Goal: Task Accomplishment & Management: Use online tool/utility

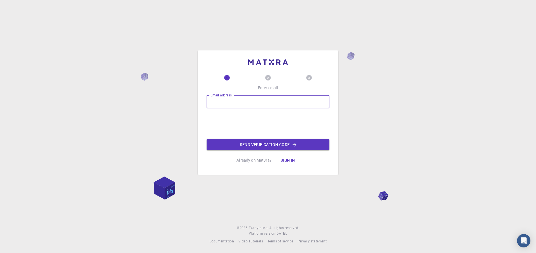
click at [235, 98] on input "Email address" at bounding box center [267, 101] width 123 height 13
type input "6"
type input "[EMAIL_ADDRESS][DOMAIN_NAME]"
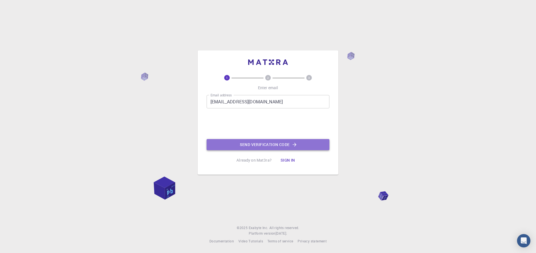
click at [300, 145] on button "Send verification code" at bounding box center [267, 144] width 123 height 11
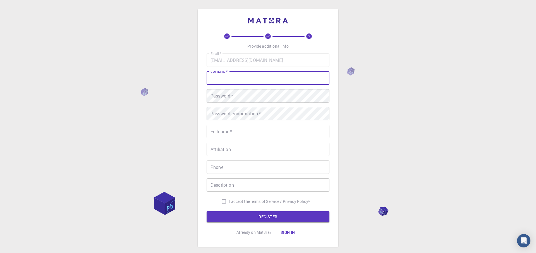
click at [286, 76] on input "username   *" at bounding box center [267, 77] width 123 height 13
type input "aditya2106"
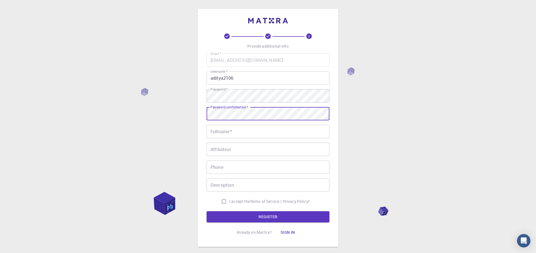
click at [268, 128] on input "Fullname   *" at bounding box center [267, 131] width 123 height 13
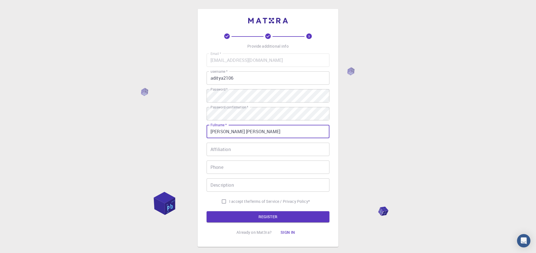
type input "[PERSON_NAME] [PERSON_NAME]"
click at [225, 203] on input "I accept the Terms of Service / Privacy Policy *" at bounding box center [223, 201] width 11 height 11
checkbox input "true"
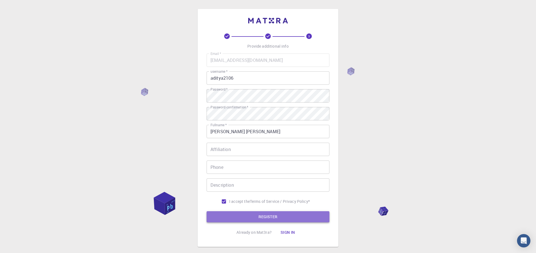
click at [239, 216] on button "REGISTER" at bounding box center [267, 216] width 123 height 11
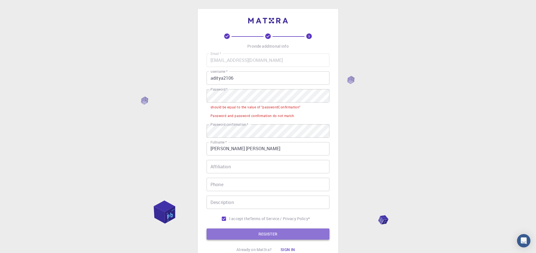
click at [224, 233] on button "REGISTER" at bounding box center [267, 234] width 123 height 11
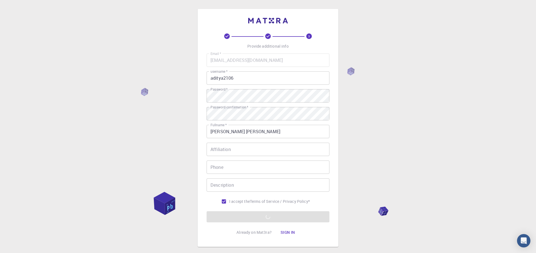
click at [254, 211] on form "Email   * [EMAIL_ADDRESS][DOMAIN_NAME] Email   * username   * aditya2106 userna…" at bounding box center [267, 138] width 123 height 169
click at [283, 236] on button "Sign in" at bounding box center [287, 232] width 23 height 11
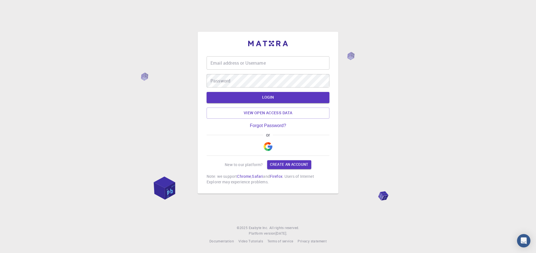
type input "aditya2106"
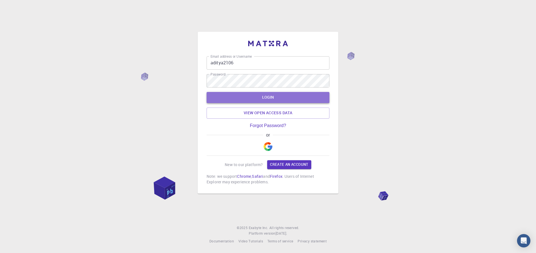
click at [266, 96] on button "LOGIN" at bounding box center [267, 97] width 123 height 11
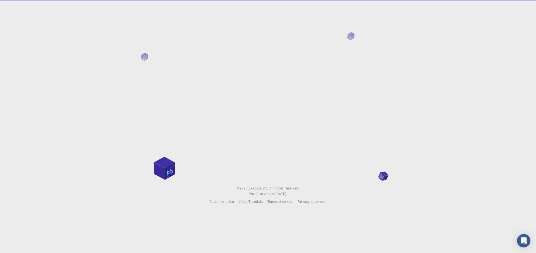
click at [263, 79] on div at bounding box center [268, 88] width 536 height 177
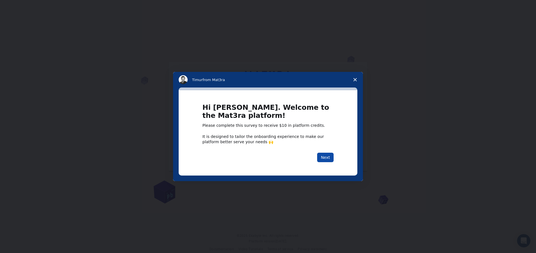
click at [326, 158] on button "Next" at bounding box center [325, 157] width 16 height 9
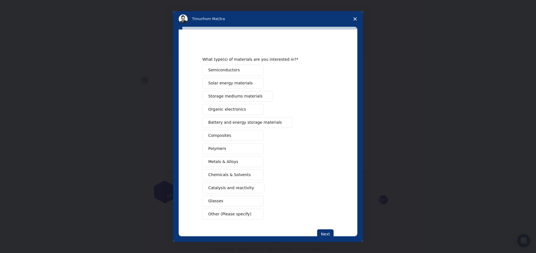
click at [226, 67] on button "Semiconductors" at bounding box center [232, 70] width 61 height 11
click at [327, 231] on button "Next" at bounding box center [325, 234] width 16 height 9
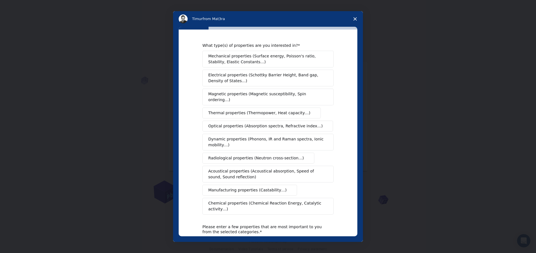
scroll to position [51, 0]
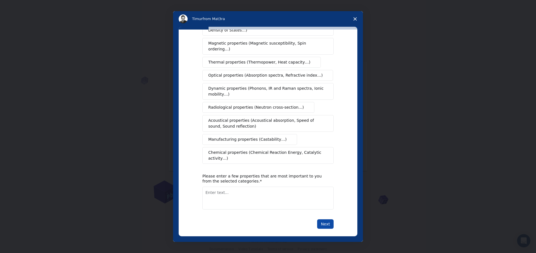
click at [323, 220] on button "Next" at bounding box center [325, 224] width 16 height 9
click at [224, 197] on textarea "Enter text..." at bounding box center [267, 198] width 131 height 23
type textarea "electrical properties"
click at [332, 220] on button "Next" at bounding box center [325, 224] width 16 height 9
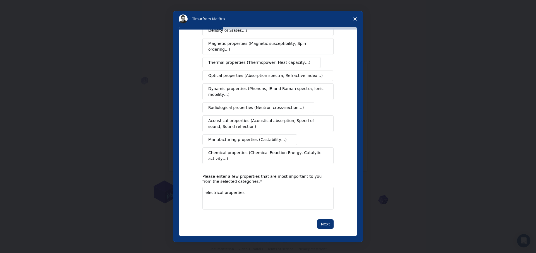
scroll to position [0, 0]
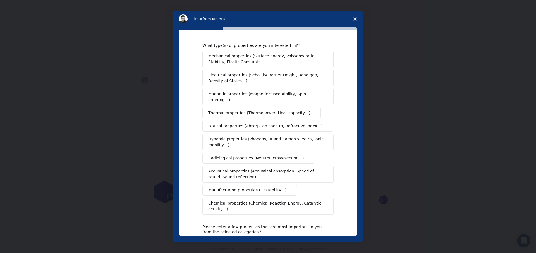
click at [246, 86] on button "Electrical properties (Schottky Barrier Height, Band gap, Density of States…)" at bounding box center [267, 78] width 131 height 17
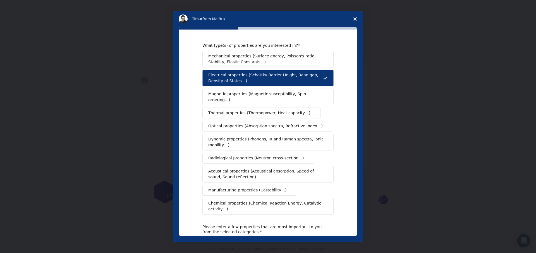
scroll to position [51, 0]
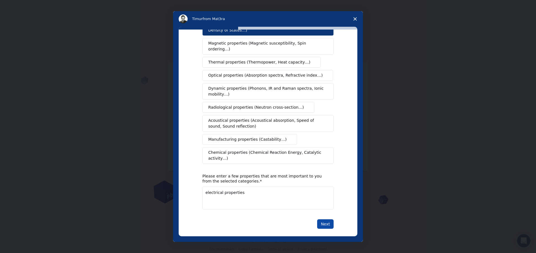
click at [326, 221] on button "Next" at bounding box center [325, 224] width 16 height 9
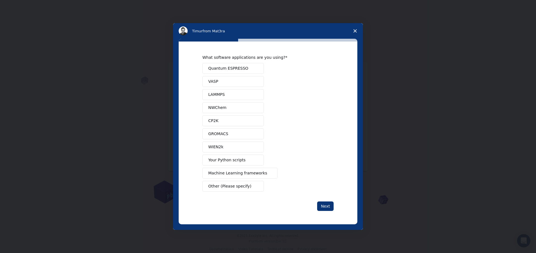
click at [230, 66] on span "Quantum ESPRESSO" at bounding box center [228, 69] width 40 height 6
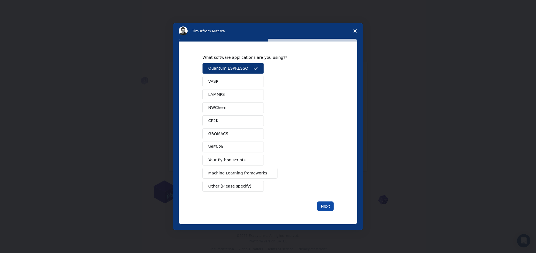
click at [327, 204] on button "Next" at bounding box center [325, 206] width 16 height 9
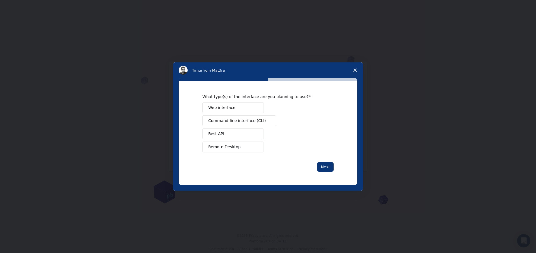
click at [239, 106] on button "Web interface" at bounding box center [232, 107] width 61 height 11
click at [254, 121] on span "Command-line interface (CLI)" at bounding box center [236, 121] width 57 height 6
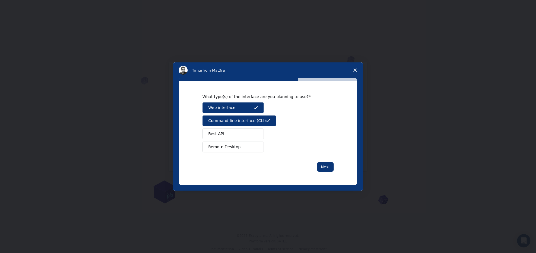
click at [246, 119] on span "Command-line interface (CLI)" at bounding box center [236, 121] width 57 height 6
click at [220, 149] on span "Remote Desktop" at bounding box center [224, 147] width 32 height 6
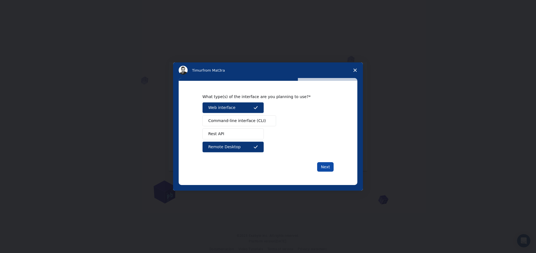
click at [330, 169] on button "Next" at bounding box center [325, 166] width 16 height 9
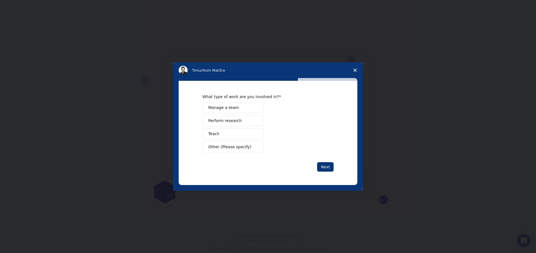
click at [241, 119] on button "Perform research" at bounding box center [232, 121] width 61 height 11
click at [327, 168] on button "Next" at bounding box center [325, 166] width 16 height 9
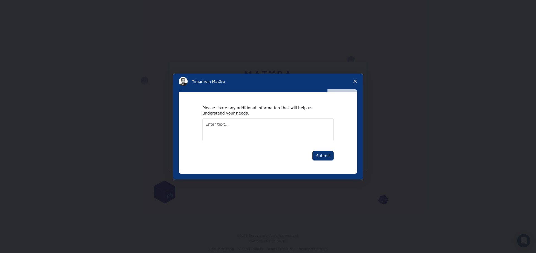
click at [240, 124] on textarea "Enter text..." at bounding box center [267, 130] width 131 height 23
type textarea "b"
type textarea "doping of B-N with graphene"
click at [321, 159] on button "Submit" at bounding box center [322, 155] width 21 height 9
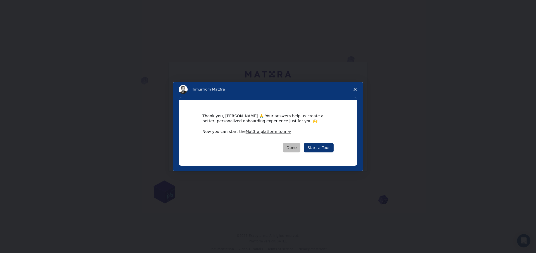
click at [289, 145] on button "Done" at bounding box center [292, 147] width 18 height 9
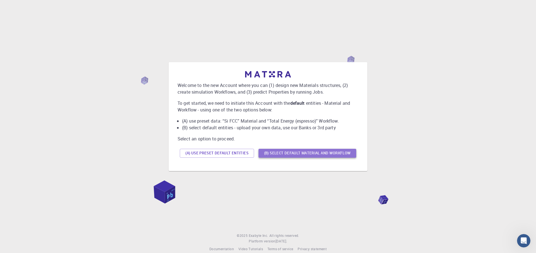
click at [274, 155] on button "(B) Select default material and workflow" at bounding box center [307, 153] width 98 height 9
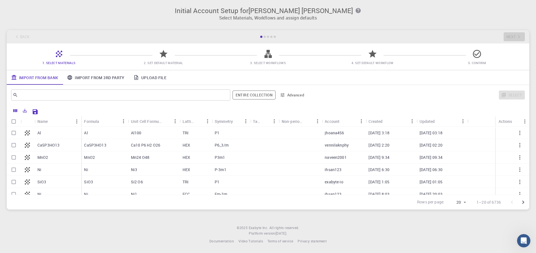
click at [162, 54] on icon at bounding box center [163, 54] width 10 height 10
click at [268, 52] on icon at bounding box center [268, 54] width 10 height 10
click at [168, 147] on div "Ca10 P6 H2 O26" at bounding box center [154, 145] width 52 height 12
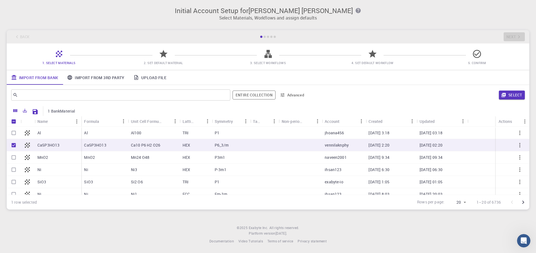
checkbox input "true"
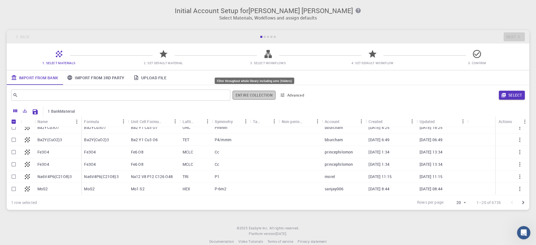
click at [246, 94] on button "Entire collection" at bounding box center [253, 95] width 43 height 9
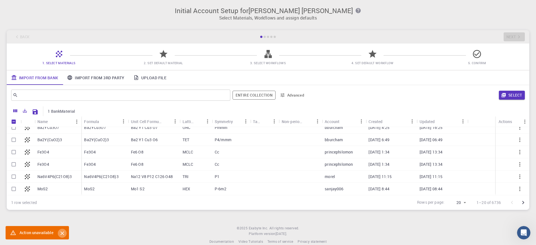
click at [63, 234] on icon "Close" at bounding box center [62, 233] width 6 height 6
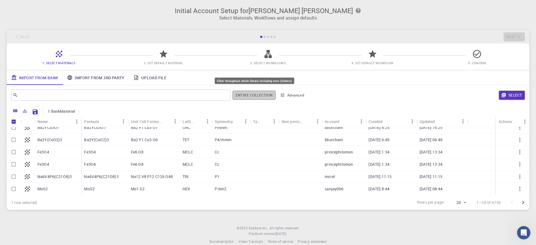
click at [247, 94] on button "Entire collection" at bounding box center [253, 95] width 43 height 9
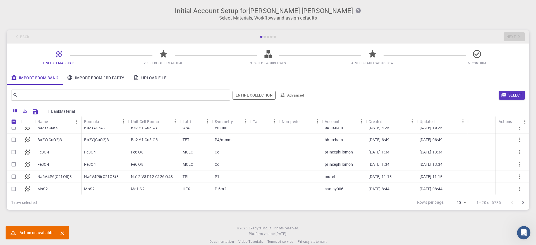
click at [62, 234] on icon "Close" at bounding box center [62, 233] width 6 height 6
